Goal: Use online tool/utility: Utilize a website feature to perform a specific function

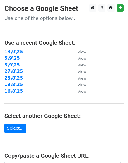
scroll to position [110, 0]
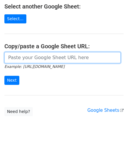
drag, startPoint x: 40, startPoint y: 59, endPoint x: 39, endPoint y: 62, distance: 3.3
click at [40, 59] on input "url" at bounding box center [62, 57] width 116 height 11
paste input "https://docs.google.com/spreadsheets/d/1-nfvXSWIos5gGsQyZPyN45o0z7mJ_fkxzYlwB83…"
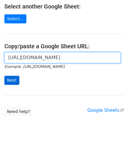
scroll to position [0, 123]
type input "https://docs.google.com/spreadsheets/d/1-nfvXSWIos5gGsQyZPyN45o0z7mJ_fkxzYlwB83…"
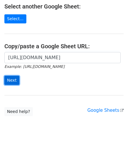
click at [13, 81] on input "Next" at bounding box center [11, 80] width 15 height 9
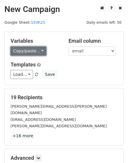
click at [27, 50] on link "Copy/paste..." at bounding box center [29, 51] width 36 height 9
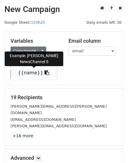
click at [28, 71] on link "{{name}}" at bounding box center [34, 72] width 46 height 9
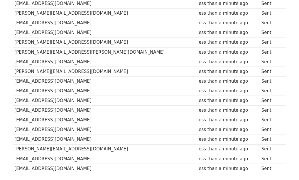
scroll to position [49, 0]
